Goal: Transaction & Acquisition: Purchase product/service

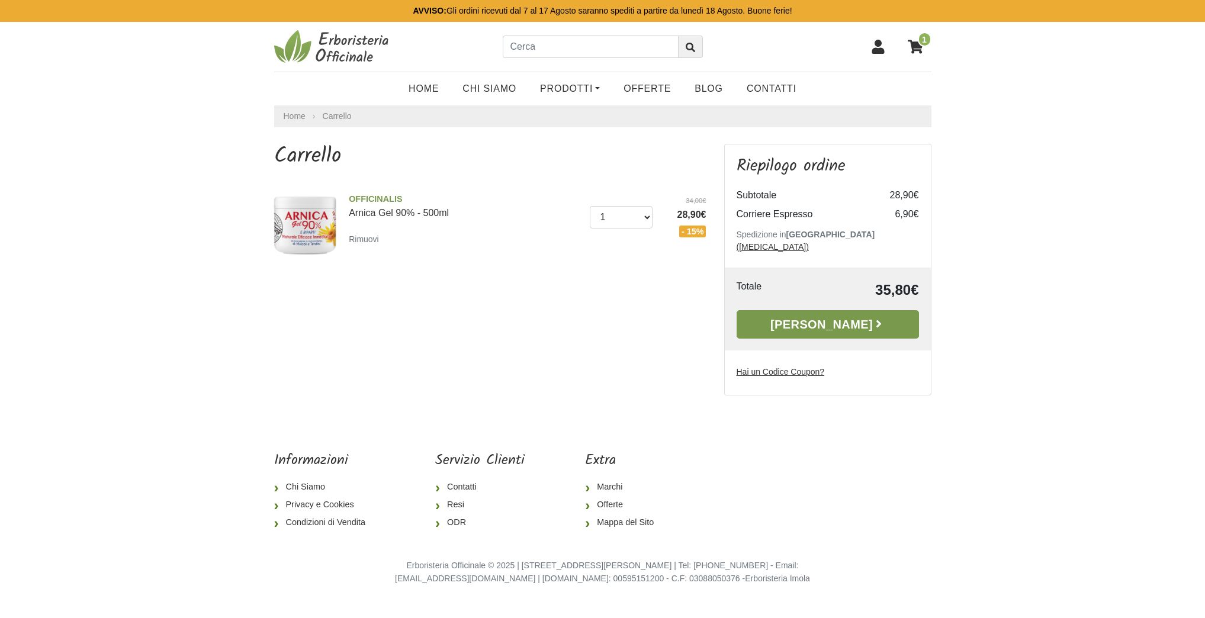
click at [833, 310] on link "Alla Cassa" at bounding box center [828, 324] width 182 height 28
